Goal: Transaction & Acquisition: Purchase product/service

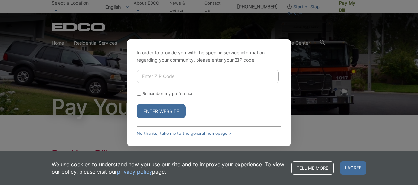
click at [159, 78] on input "Enter ZIP Code" at bounding box center [208, 77] width 142 height 14
drag, startPoint x: 159, startPoint y: 78, endPoint x: 162, endPoint y: 102, distance: 23.8
click at [162, 102] on form "Remember my preference Enter Website" at bounding box center [209, 94] width 144 height 49
click at [108, 126] on div "In order to provide you with the specific service information regarding your co…" at bounding box center [209, 92] width 418 height 185
click at [139, 94] on input "Remember my preference" at bounding box center [139, 94] width 4 height 4
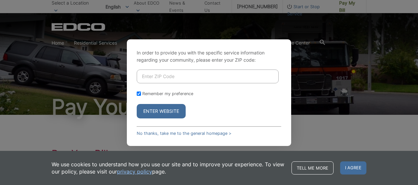
checkbox input "true"
click at [165, 108] on button "Enter Website" at bounding box center [161, 111] width 49 height 14
click at [169, 77] on input "Enter ZIP Code" at bounding box center [208, 77] width 142 height 14
type input "92019"
click at [157, 109] on button "Enter Website" at bounding box center [161, 111] width 49 height 14
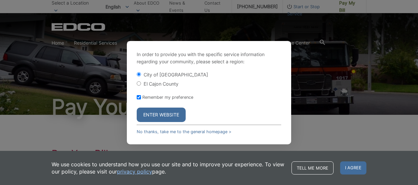
click at [139, 83] on input "El Cajon County" at bounding box center [139, 83] width 4 height 4
radio input "true"
click at [158, 116] on button "Enter Website" at bounding box center [161, 115] width 49 height 14
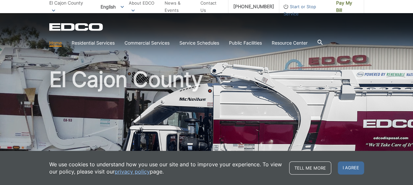
click at [158, 116] on h1 "El Cajon County" at bounding box center [206, 141] width 314 height 144
click at [146, 30] on div "EDCO Logo" at bounding box center [206, 27] width 314 height 8
click at [348, 7] on span "Pay My Bill" at bounding box center [347, 6] width 23 height 14
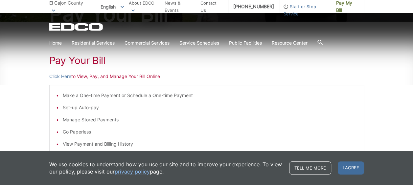
scroll to position [96, 0]
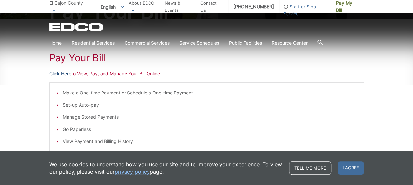
click at [64, 72] on link "Click Here" at bounding box center [60, 73] width 22 height 7
